Goal: Transaction & Acquisition: Purchase product/service

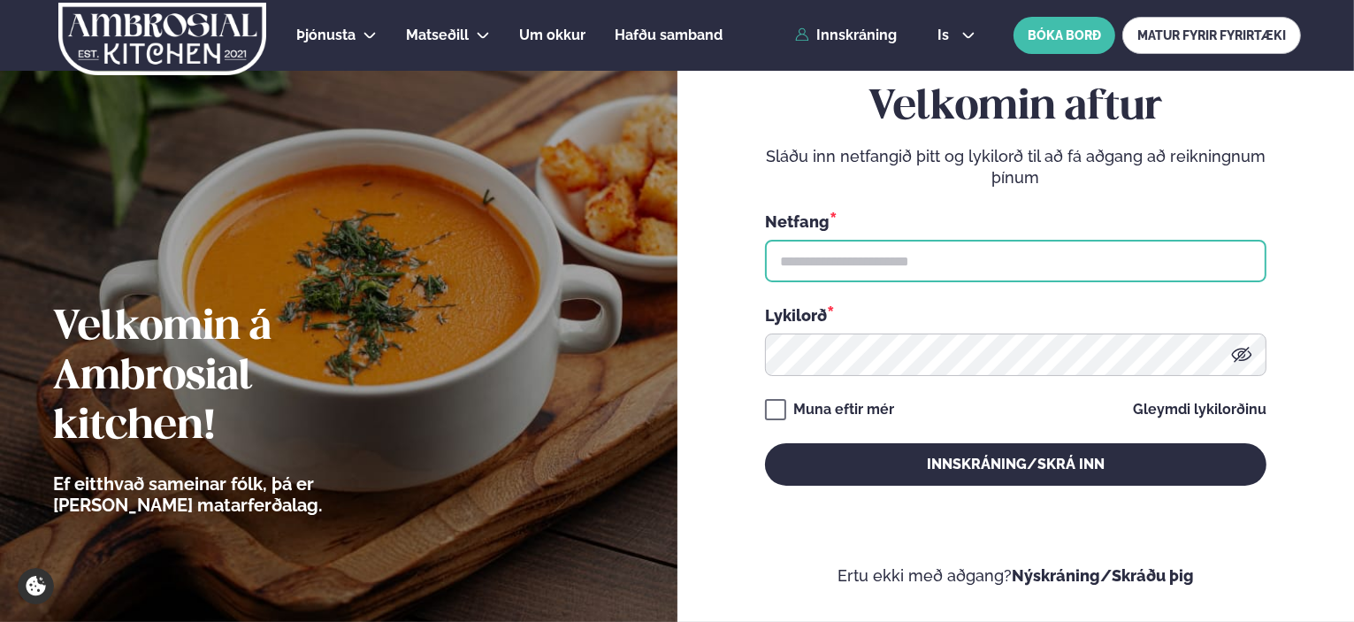
click at [849, 254] on input "text" at bounding box center [1015, 261] width 501 height 42
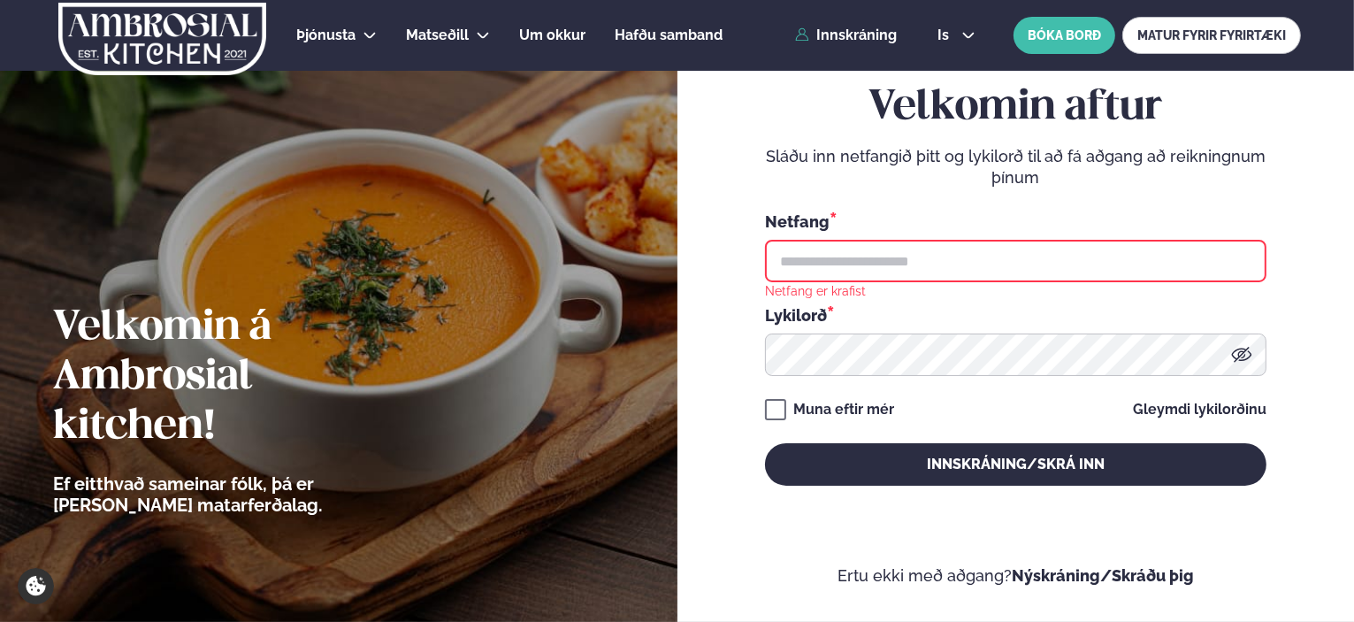
type input "**********"
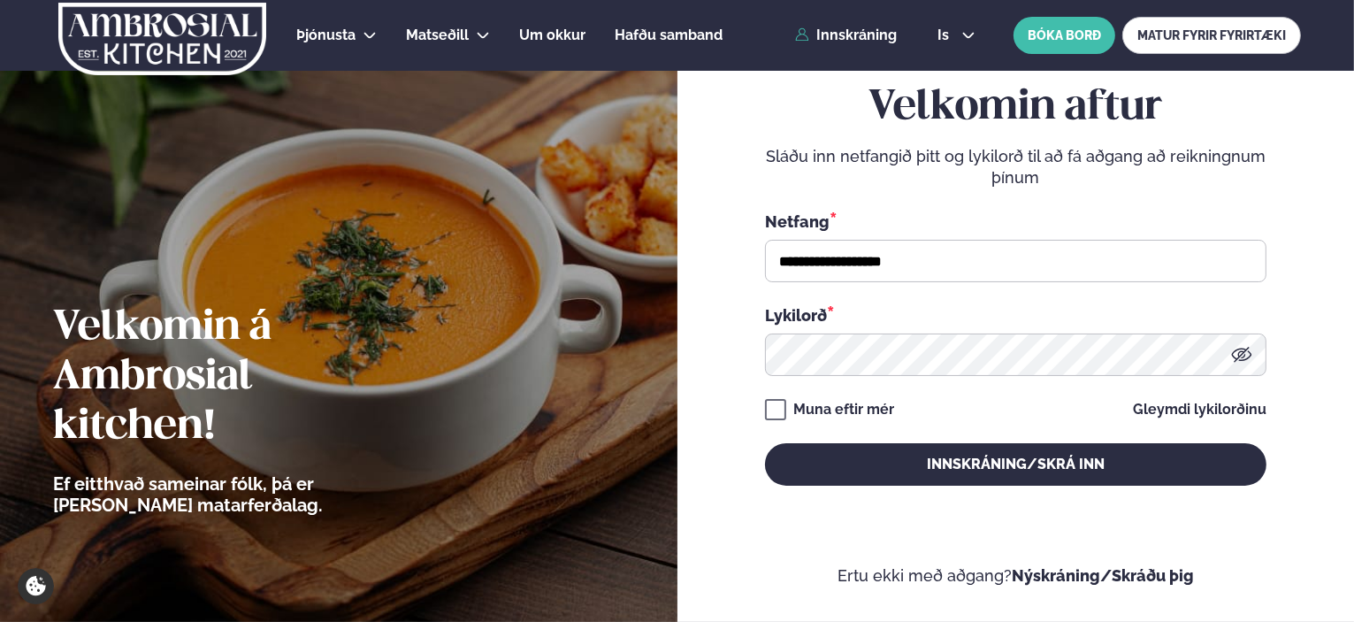
click at [765, 443] on button "Innskráning/Skrá inn" at bounding box center [1015, 464] width 501 height 42
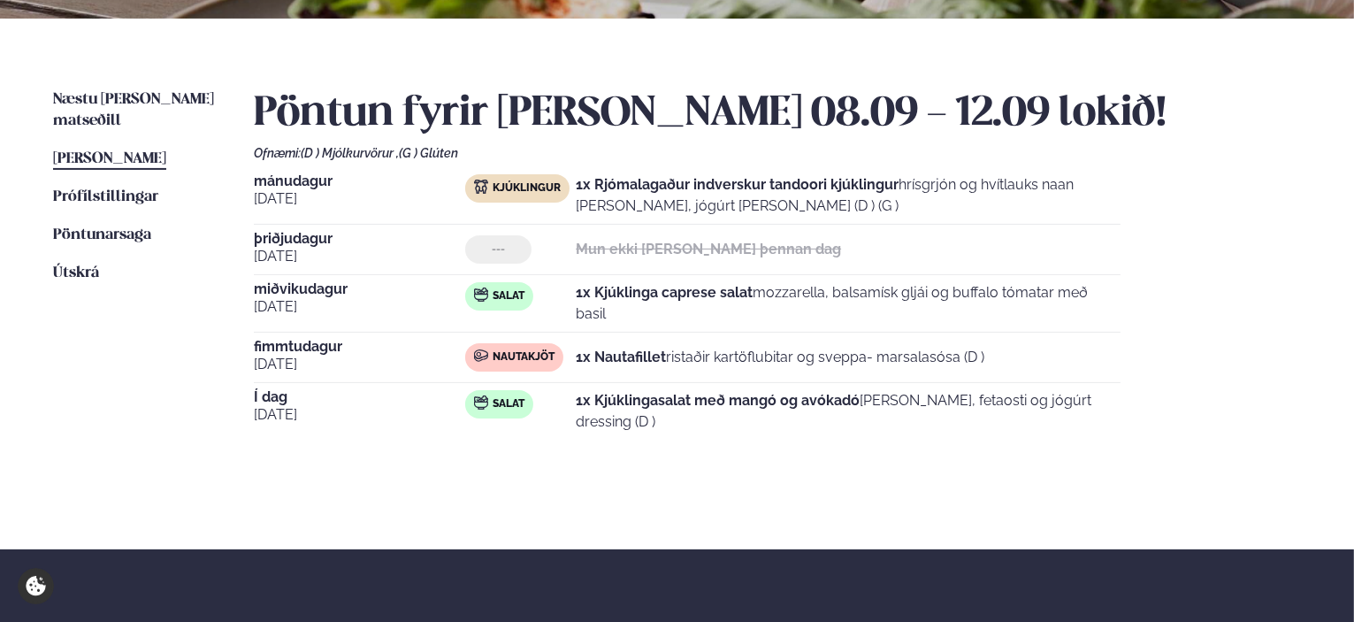
scroll to position [265, 0]
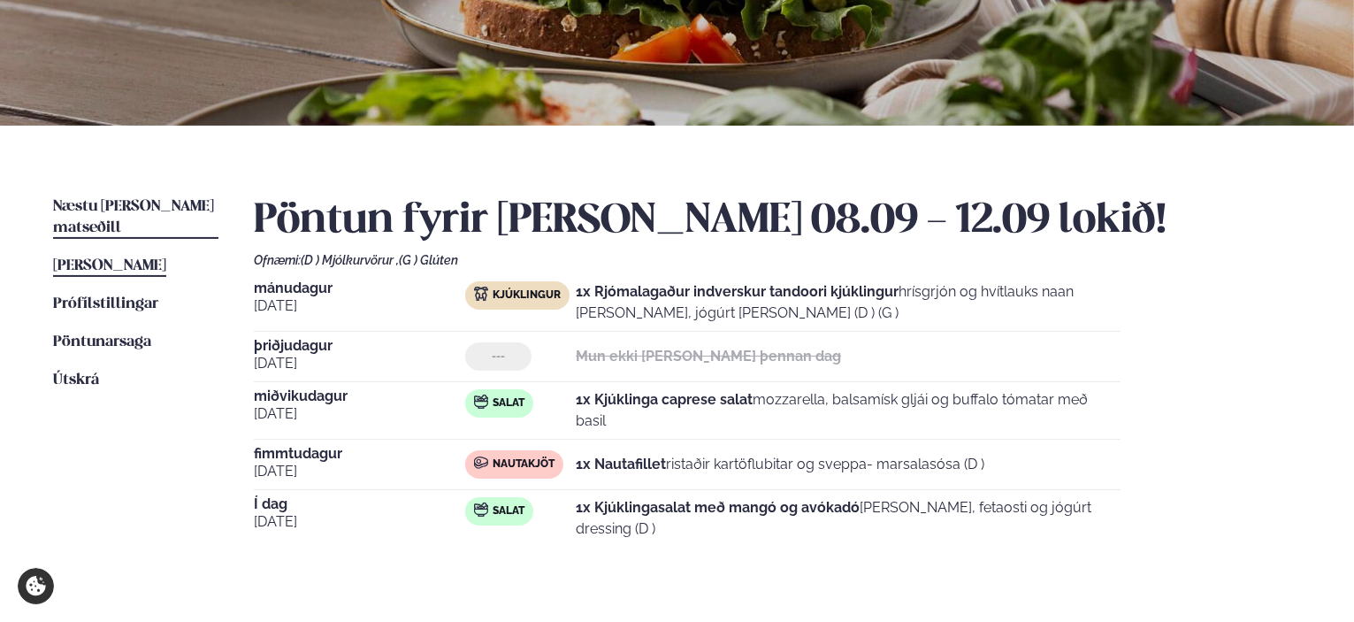
click at [134, 208] on span "Næstu [PERSON_NAME] matseðill" at bounding box center [133, 217] width 161 height 36
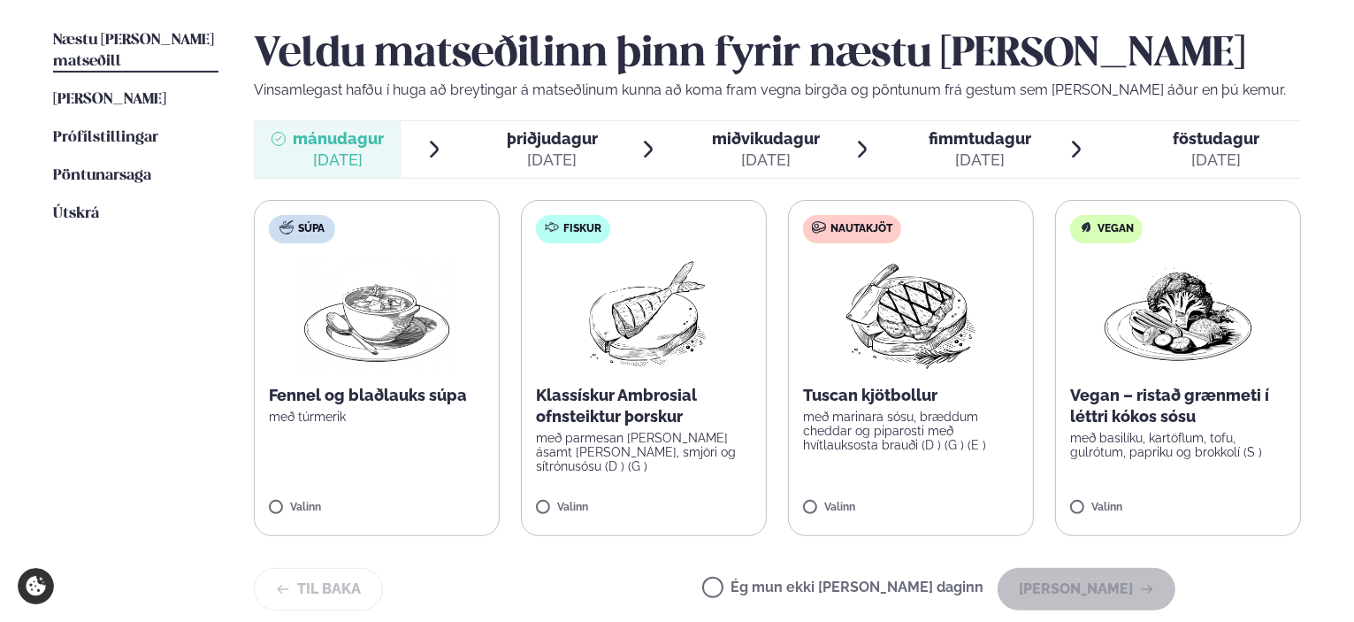
scroll to position [442, 0]
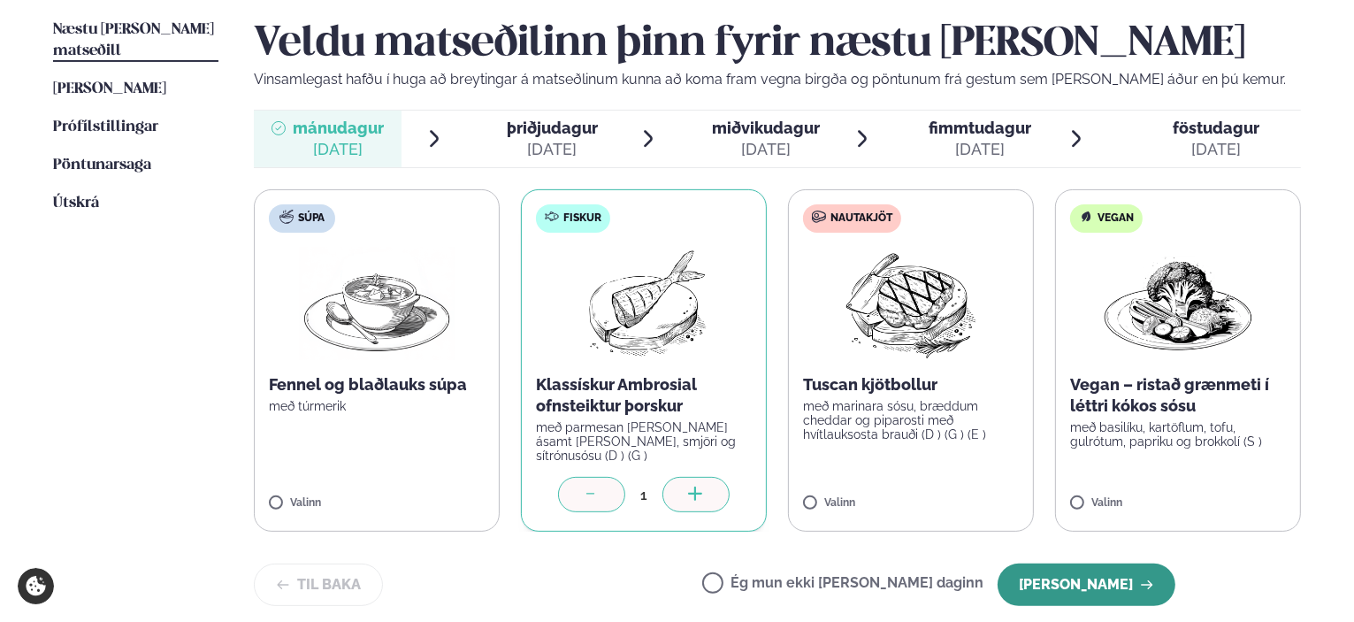
click at [1099, 579] on button "[PERSON_NAME]" at bounding box center [1086, 584] width 178 height 42
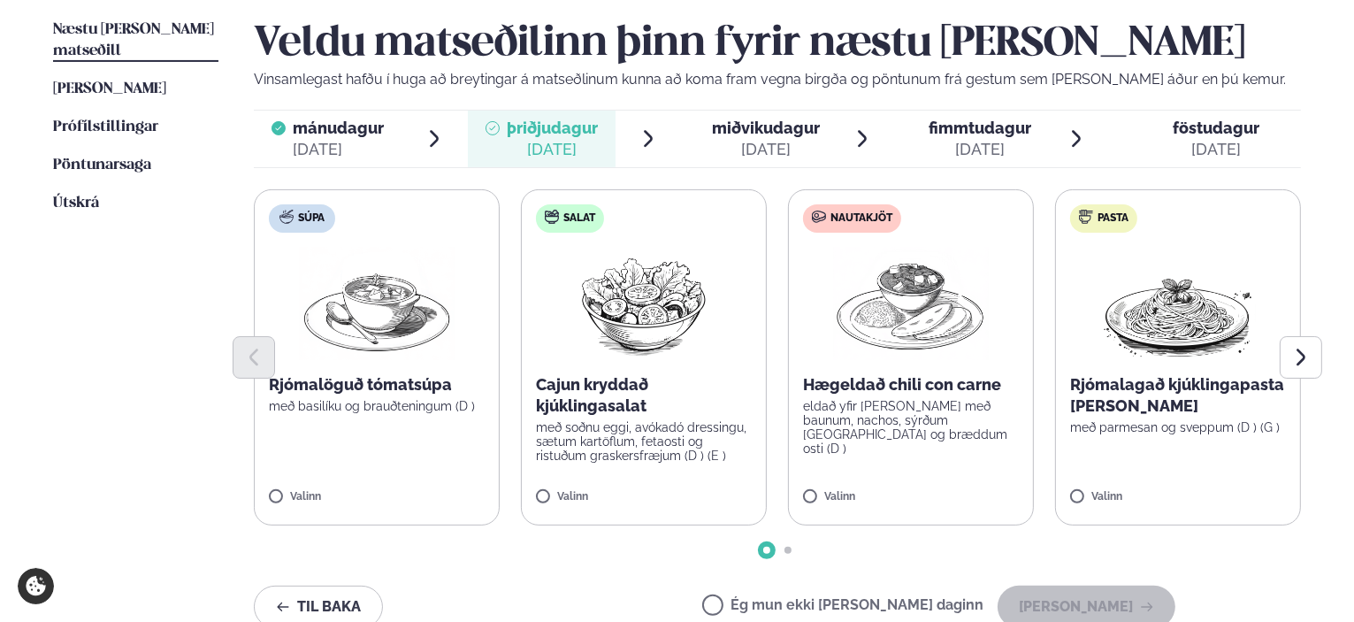
click at [1095, 417] on div "Rjómalagað kjúklingapasta [PERSON_NAME] með parmesan og sveppum (D ) (G )" at bounding box center [1178, 404] width 216 height 60
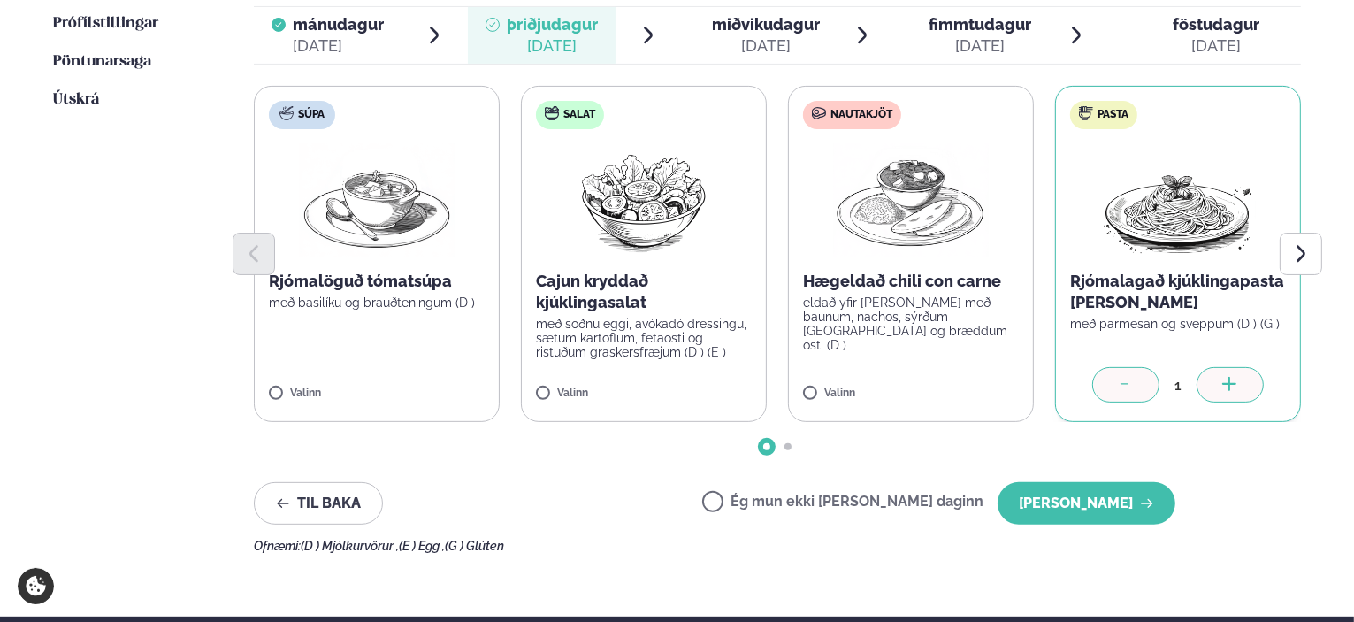
scroll to position [619, 0]
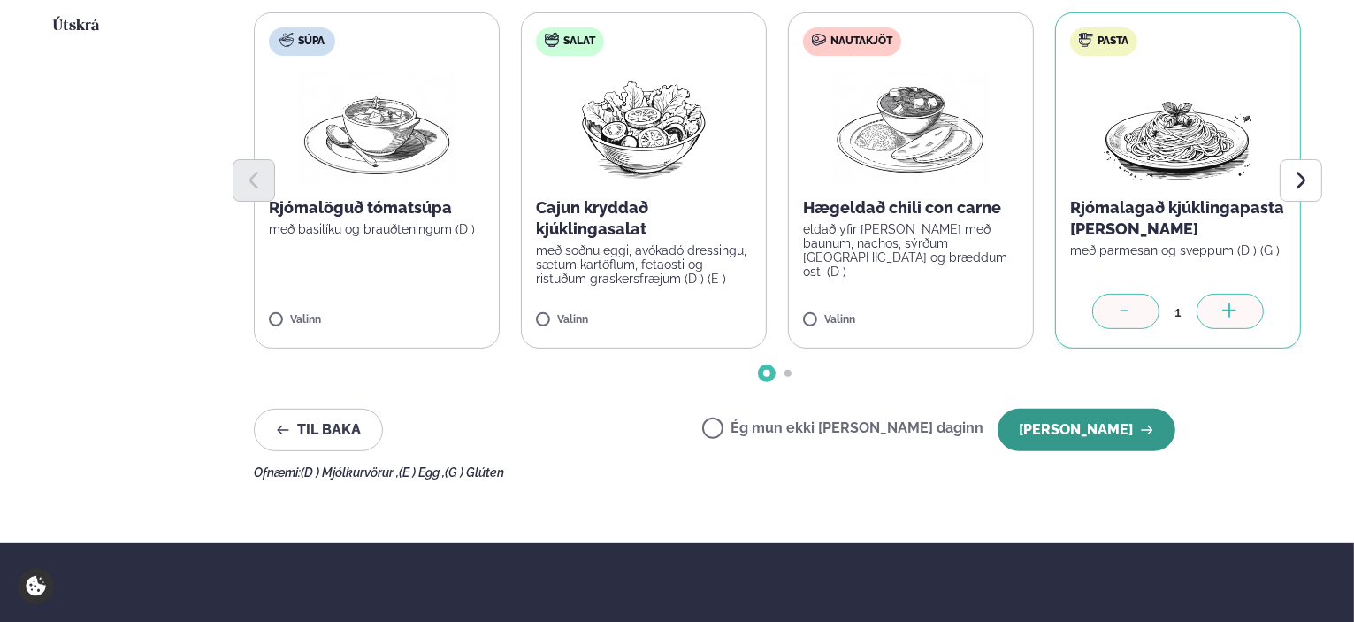
click at [1079, 427] on button "[PERSON_NAME]" at bounding box center [1086, 429] width 178 height 42
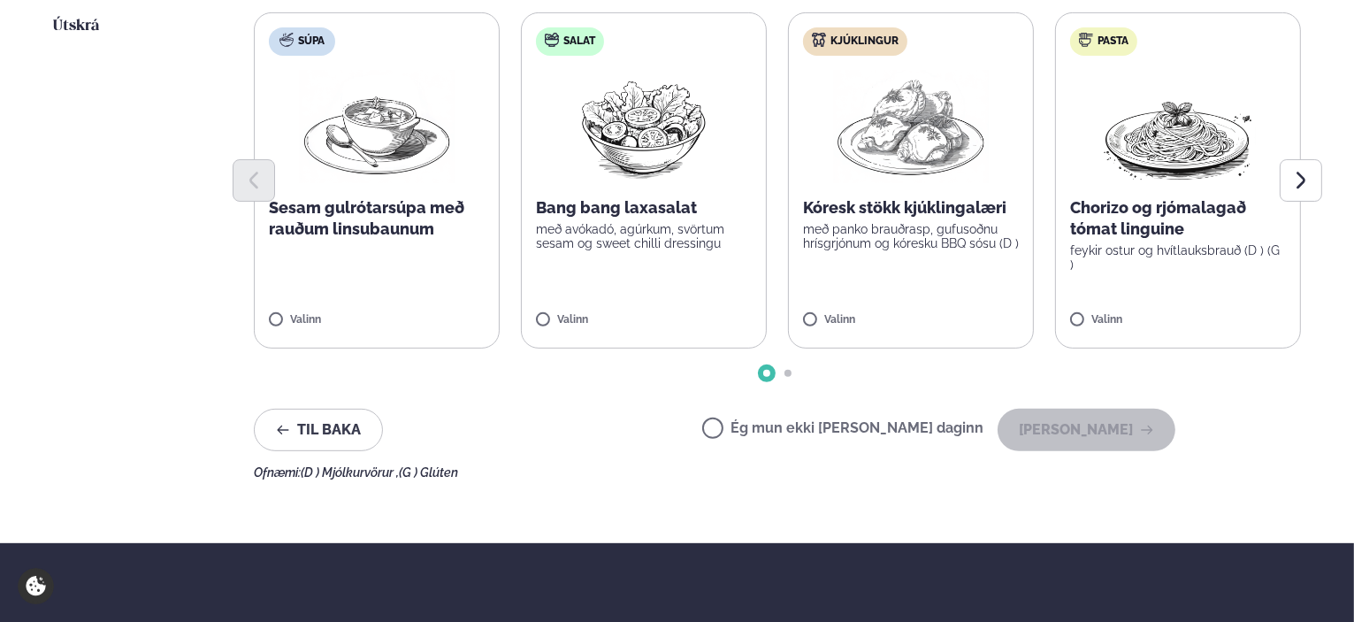
click at [844, 225] on p "með panko brauðrasp, gufusoðnu hrísgrjónum og kóresku BBQ sósu (D )" at bounding box center [911, 236] width 216 height 28
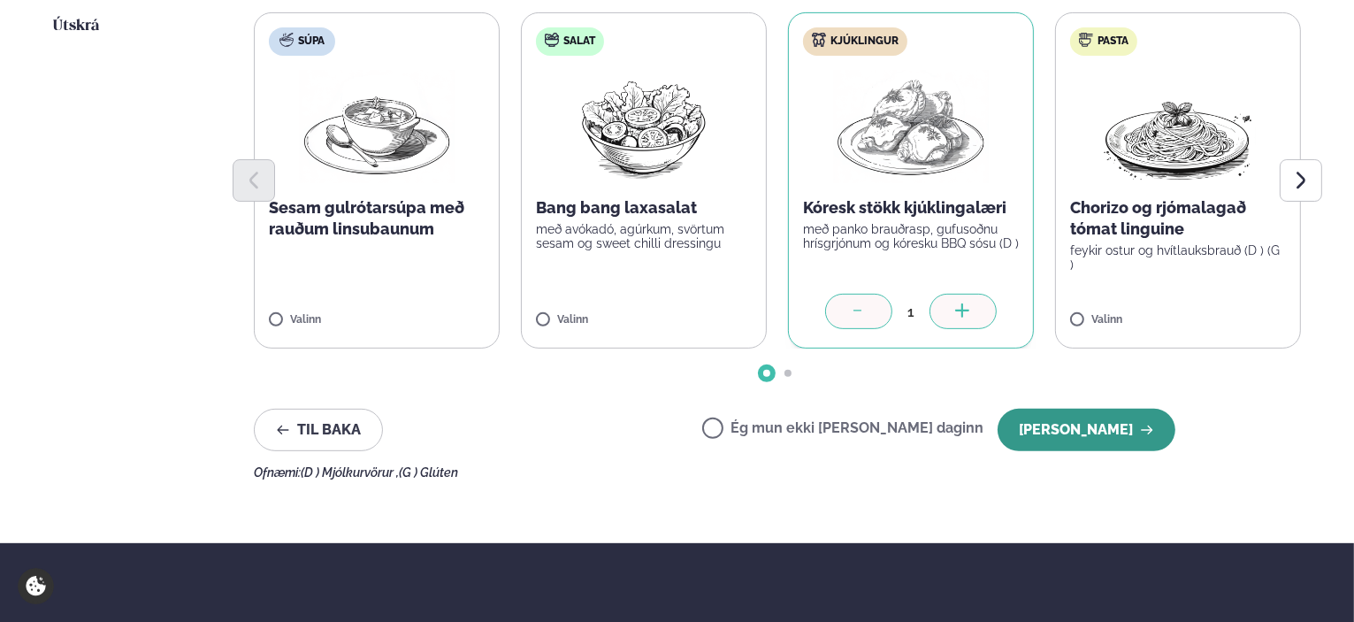
click at [1095, 434] on button "[PERSON_NAME]" at bounding box center [1086, 429] width 178 height 42
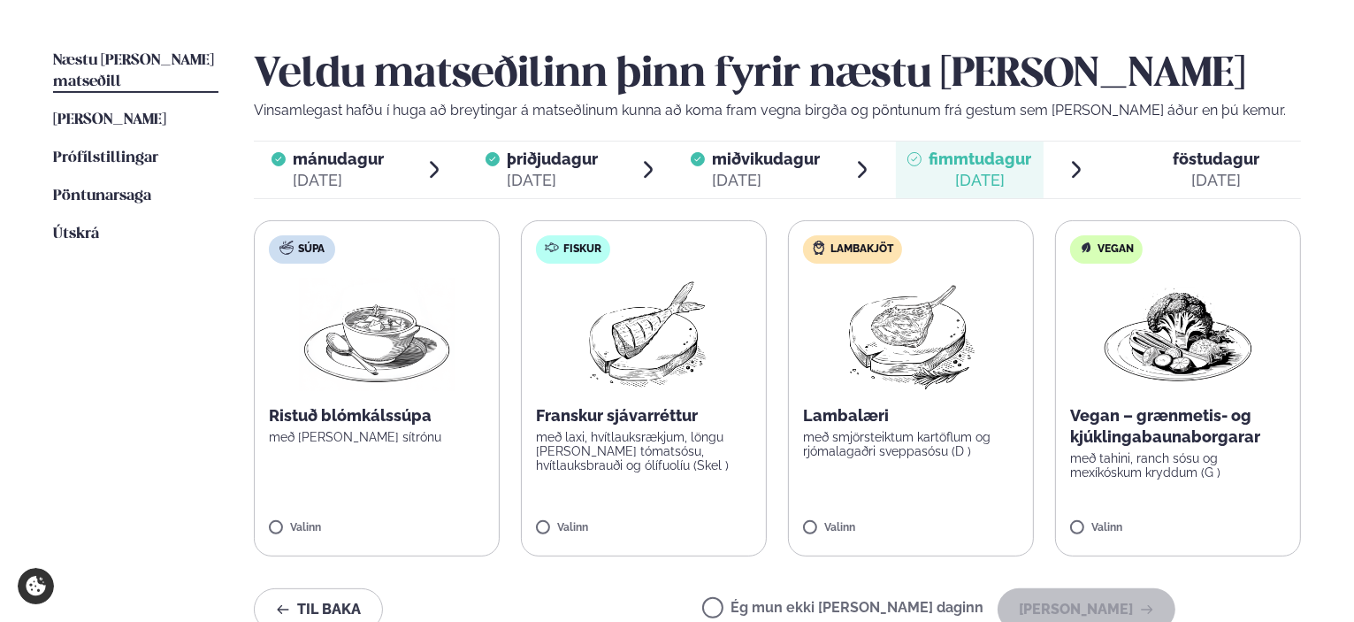
scroll to position [442, 0]
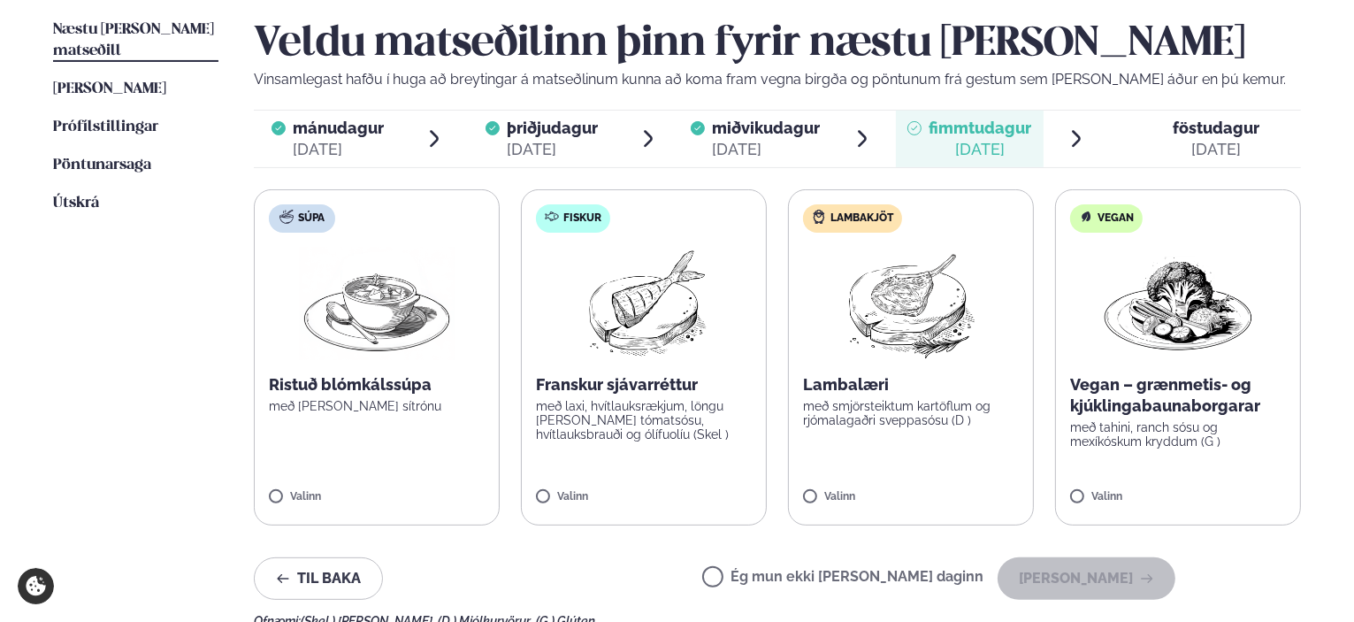
click at [595, 424] on p "með laxi, hvítlauksrækjum, löngu [PERSON_NAME] tómatsósu, hvítlauksbrauði og ól…" at bounding box center [644, 420] width 216 height 42
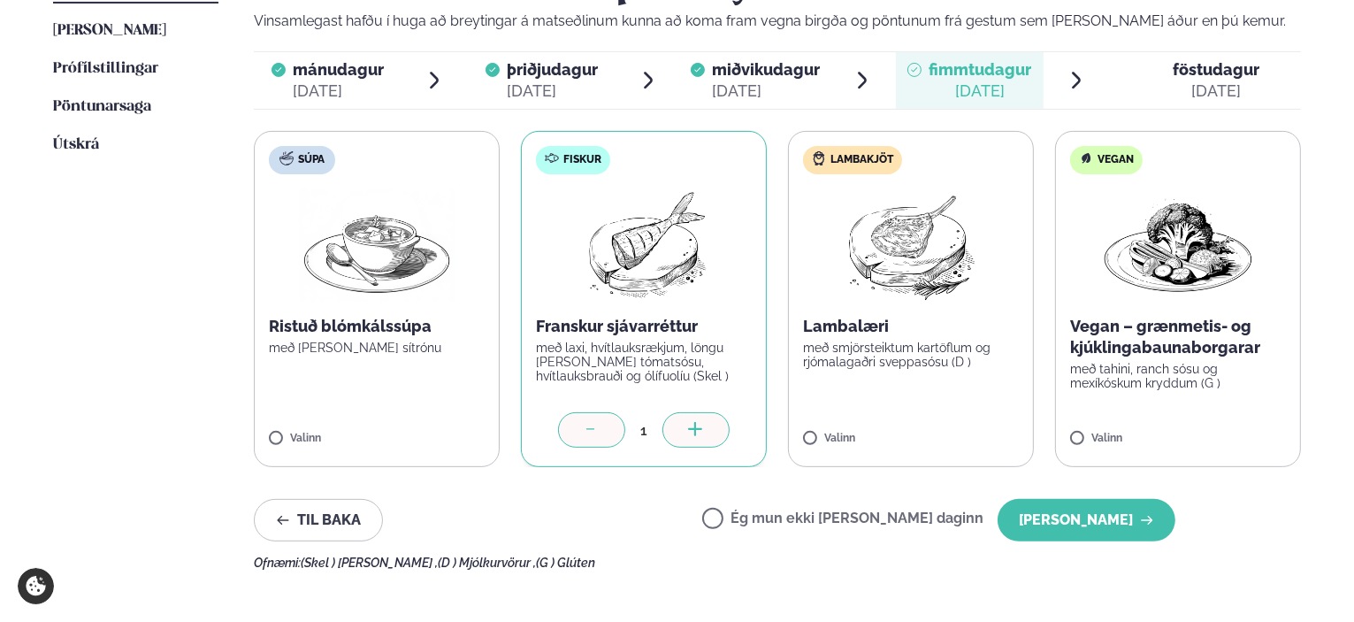
scroll to position [530, 0]
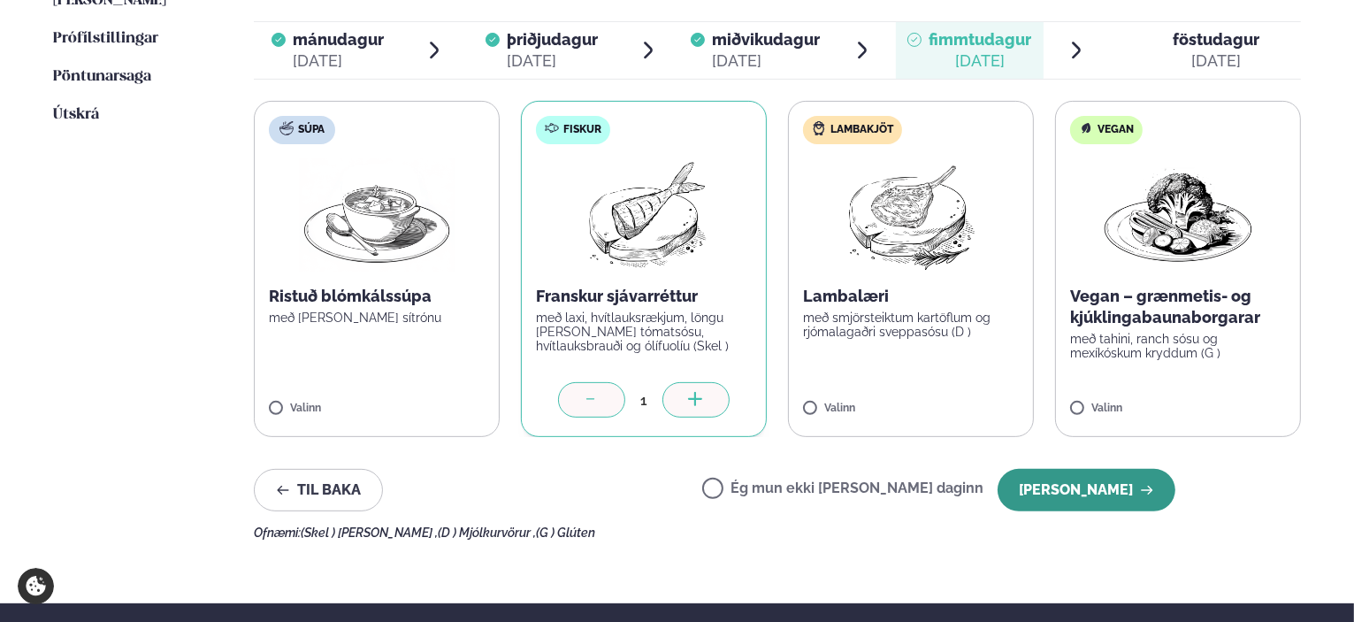
click at [1066, 473] on button "[PERSON_NAME]" at bounding box center [1086, 490] width 178 height 42
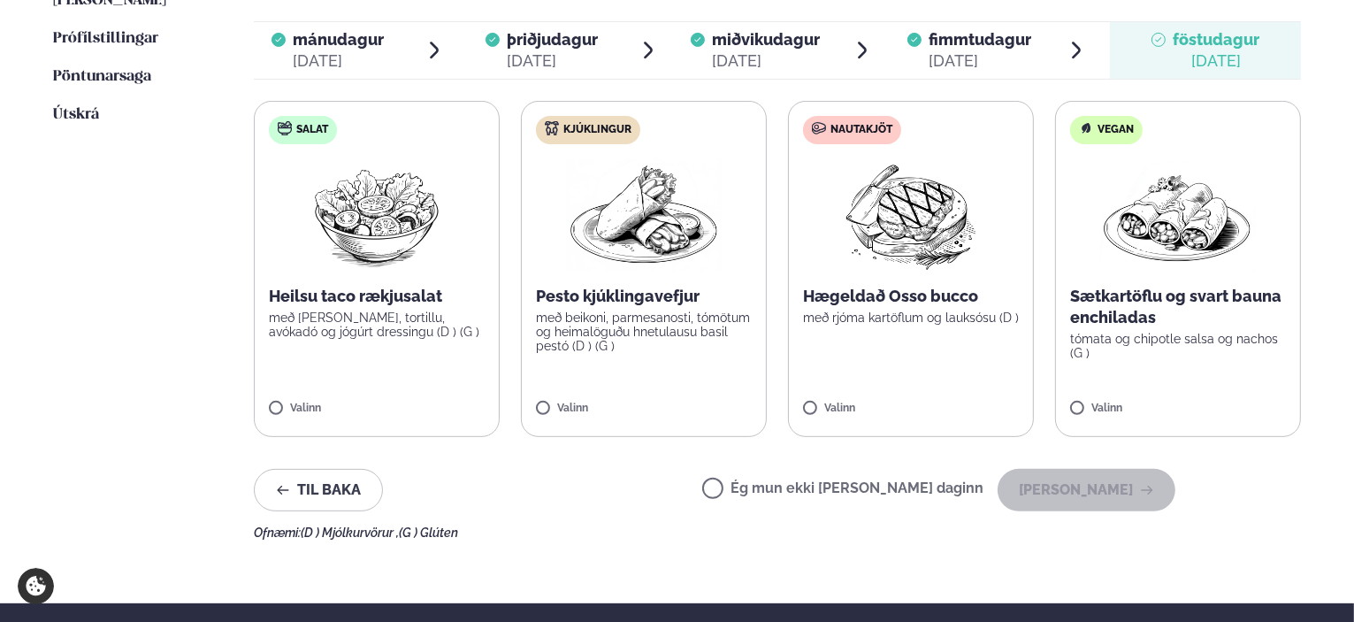
click at [590, 333] on p "með beikoni, parmesanosti, tómötum og heimalöguðu hnetulausu basil pestó (D ) (…" at bounding box center [644, 331] width 216 height 42
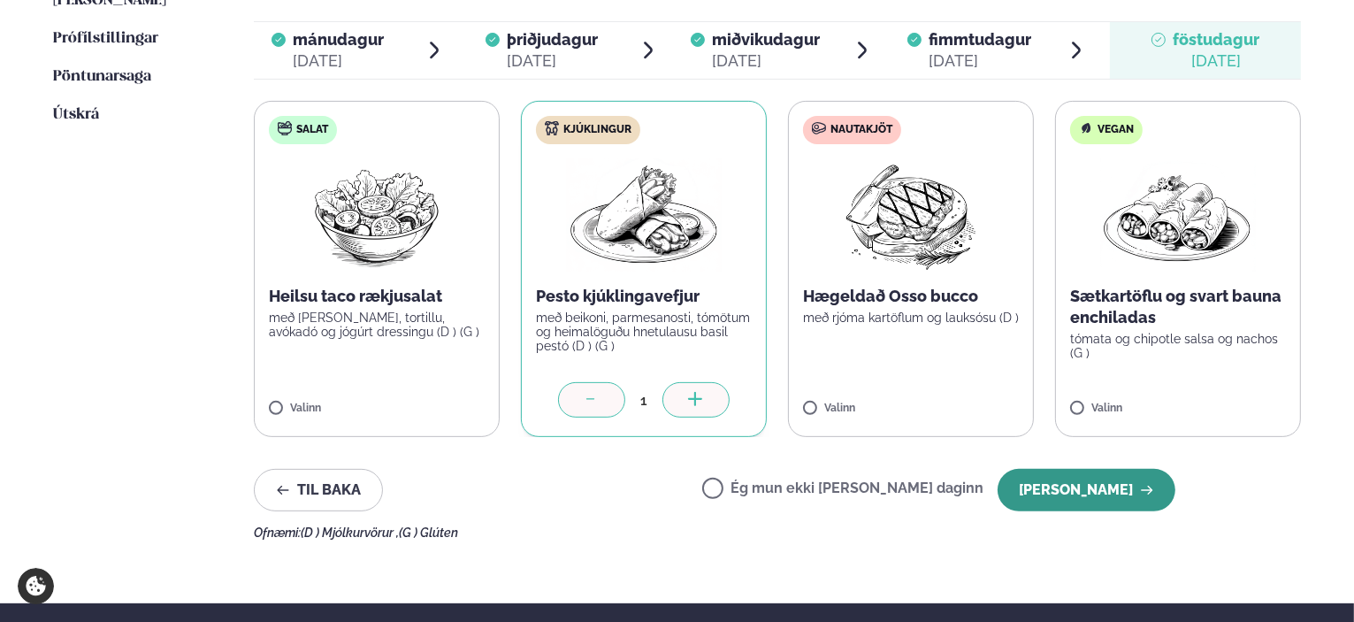
click at [1129, 491] on button "[PERSON_NAME]" at bounding box center [1086, 490] width 178 height 42
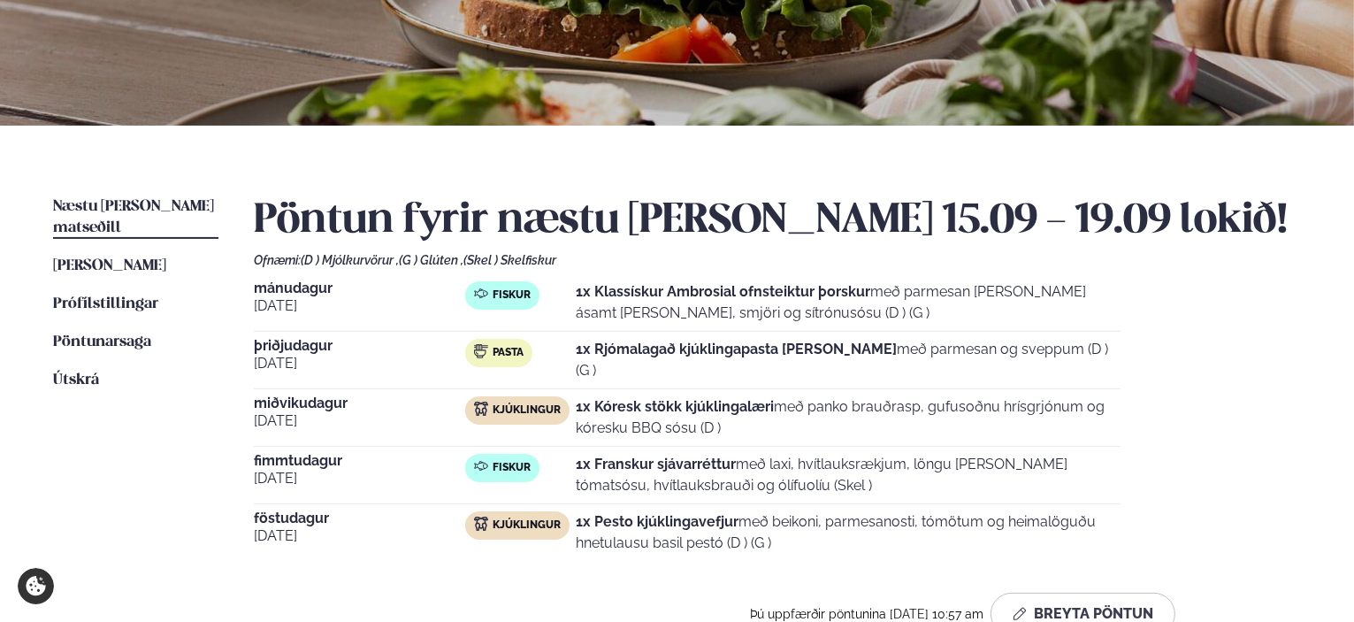
scroll to position [265, 0]
